Goal: Task Accomplishment & Management: Manage account settings

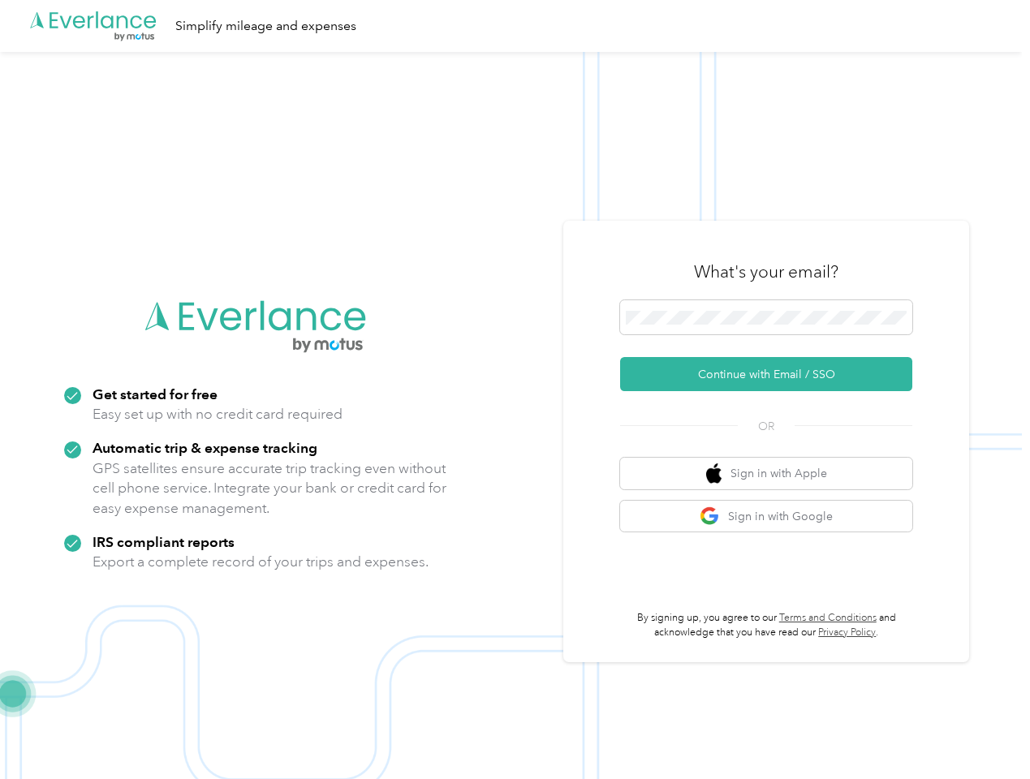
click at [514, 389] on img at bounding box center [510, 441] width 1021 height 779
click at [514, 26] on div ".cls-1 { fill: #00adee; } .cls-2 { fill: #fff; } .cls-3 { fill: #707372; } .cls…" at bounding box center [510, 26] width 1021 height 52
click at [772, 374] on button "Continue with Email / SSO" at bounding box center [766, 374] width 292 height 34
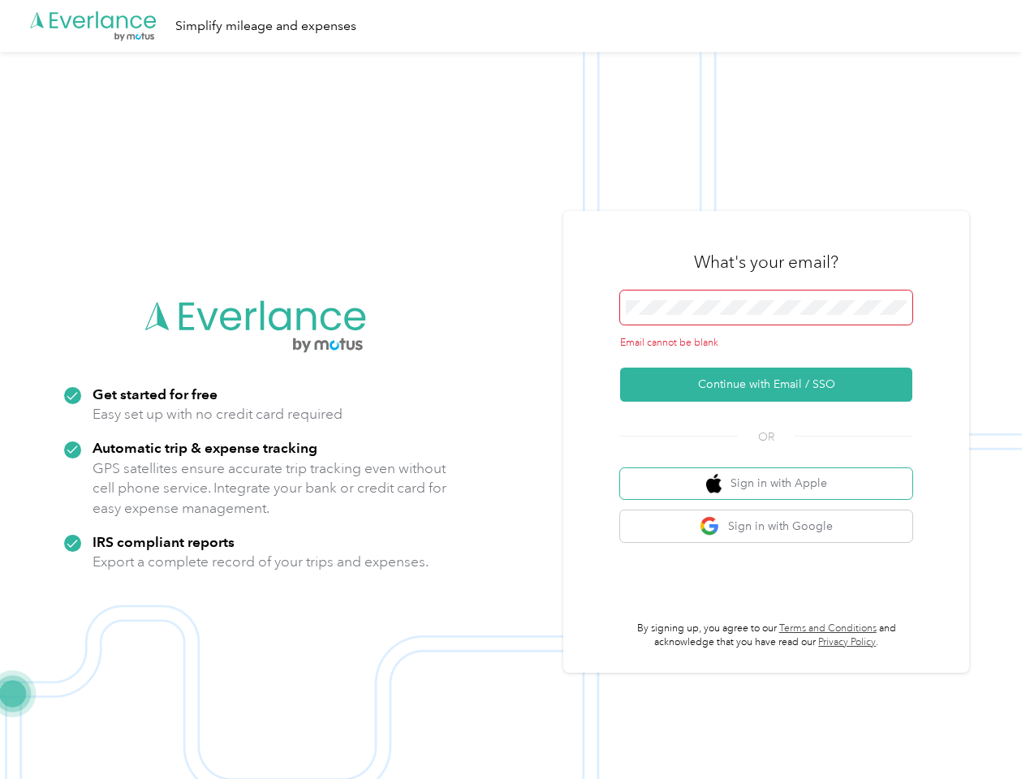
click at [772, 473] on button "Sign in with Apple" at bounding box center [766, 484] width 292 height 32
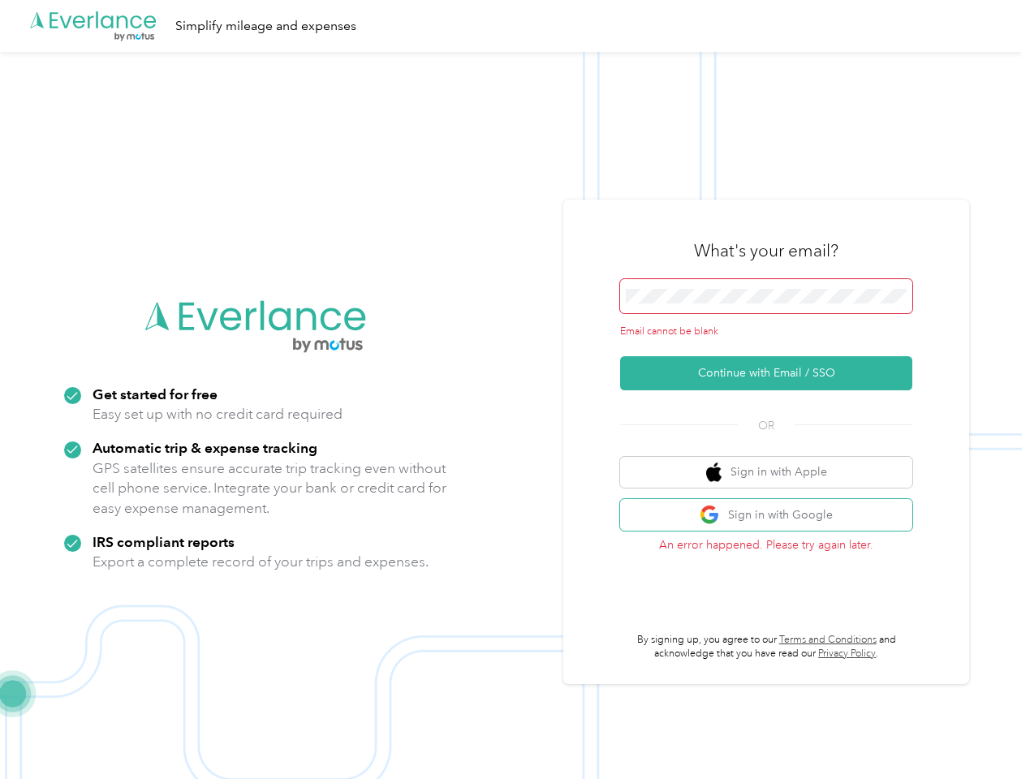
click at [772, 516] on button "Sign in with Google" at bounding box center [766, 515] width 292 height 32
